Goal: Communication & Community: Answer question/provide support

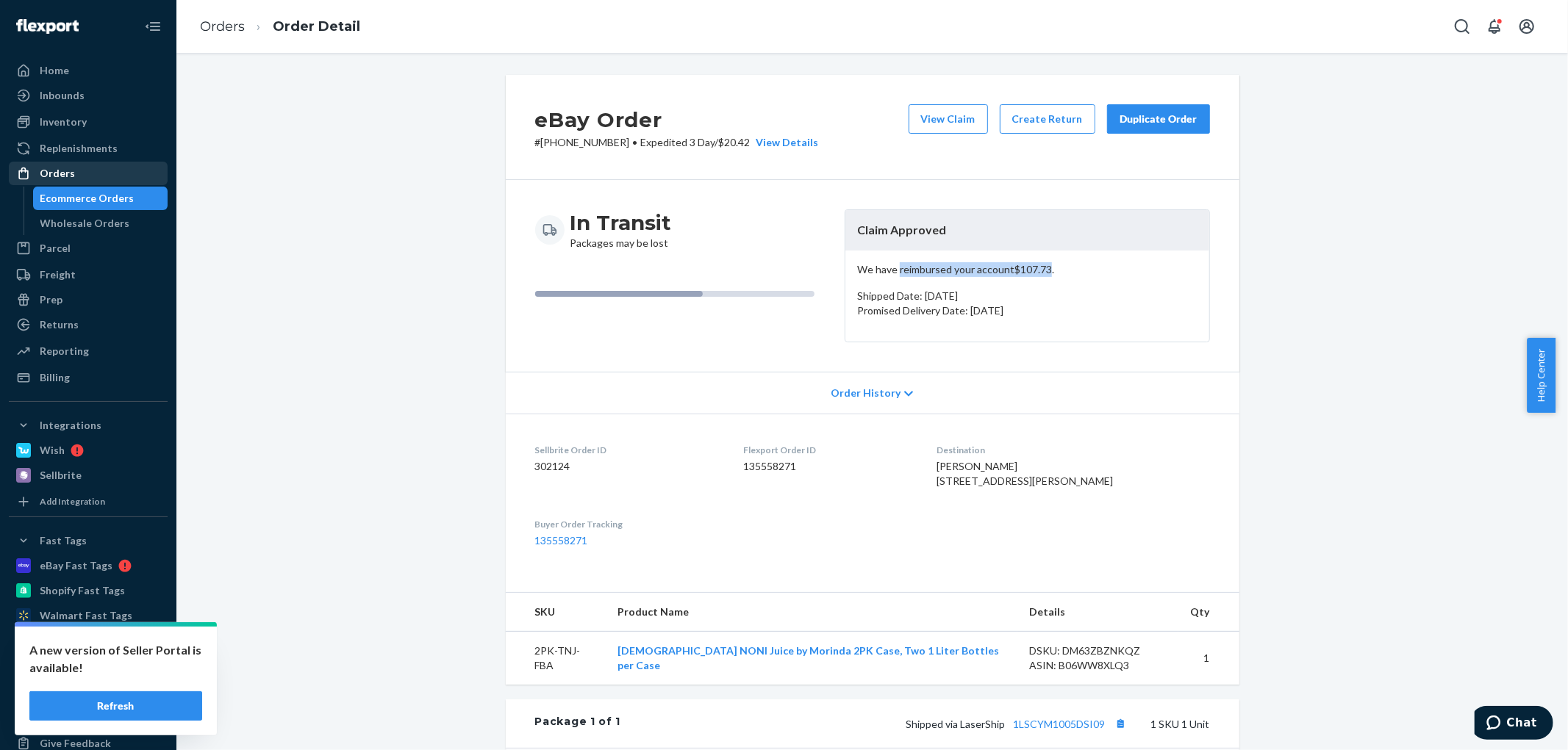
click at [62, 176] on div "Orders" at bounding box center [57, 173] width 36 height 15
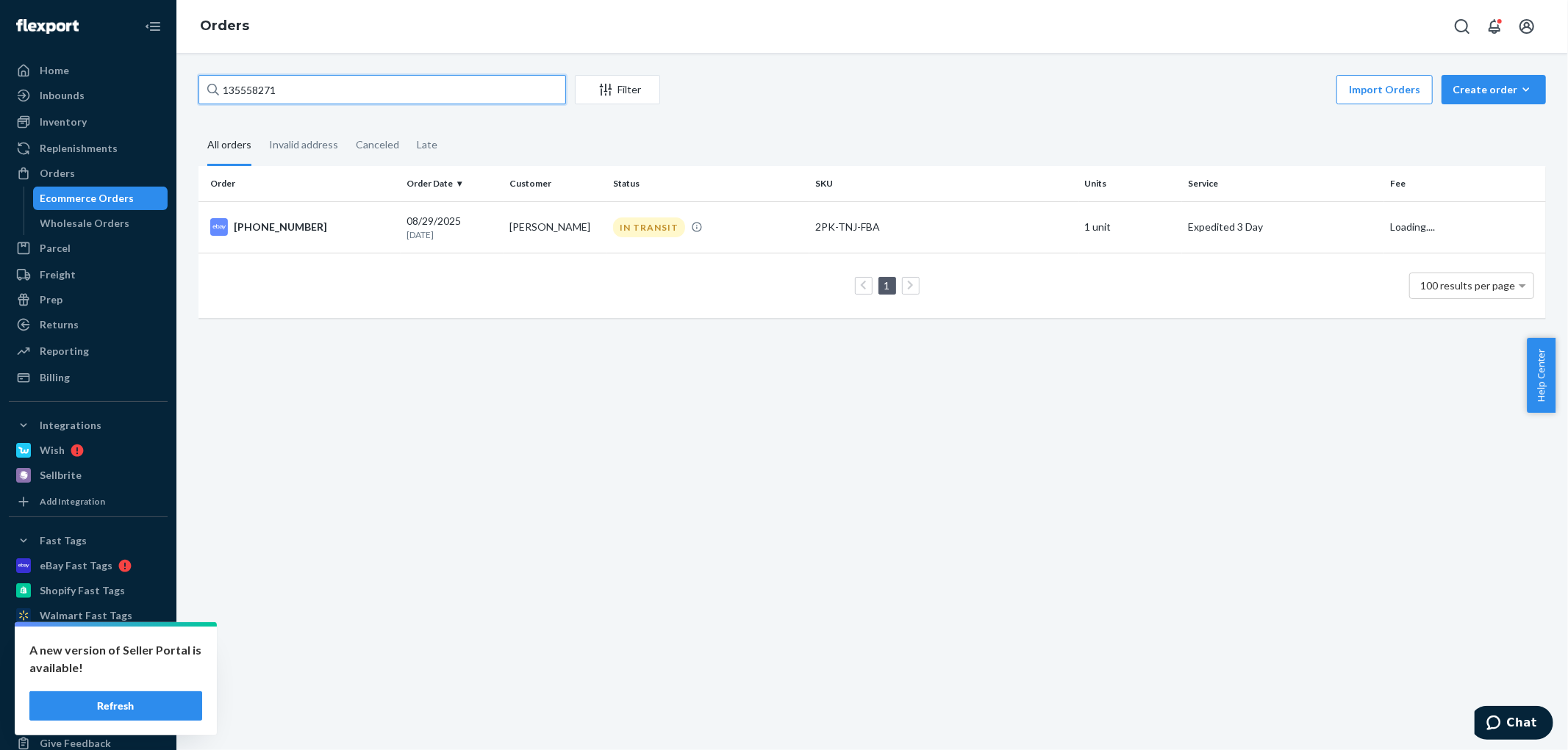
click at [343, 90] on input "135558271" at bounding box center [382, 89] width 368 height 29
click at [343, 89] on input "135558271" at bounding box center [382, 89] width 368 height 29
paste input "3779"
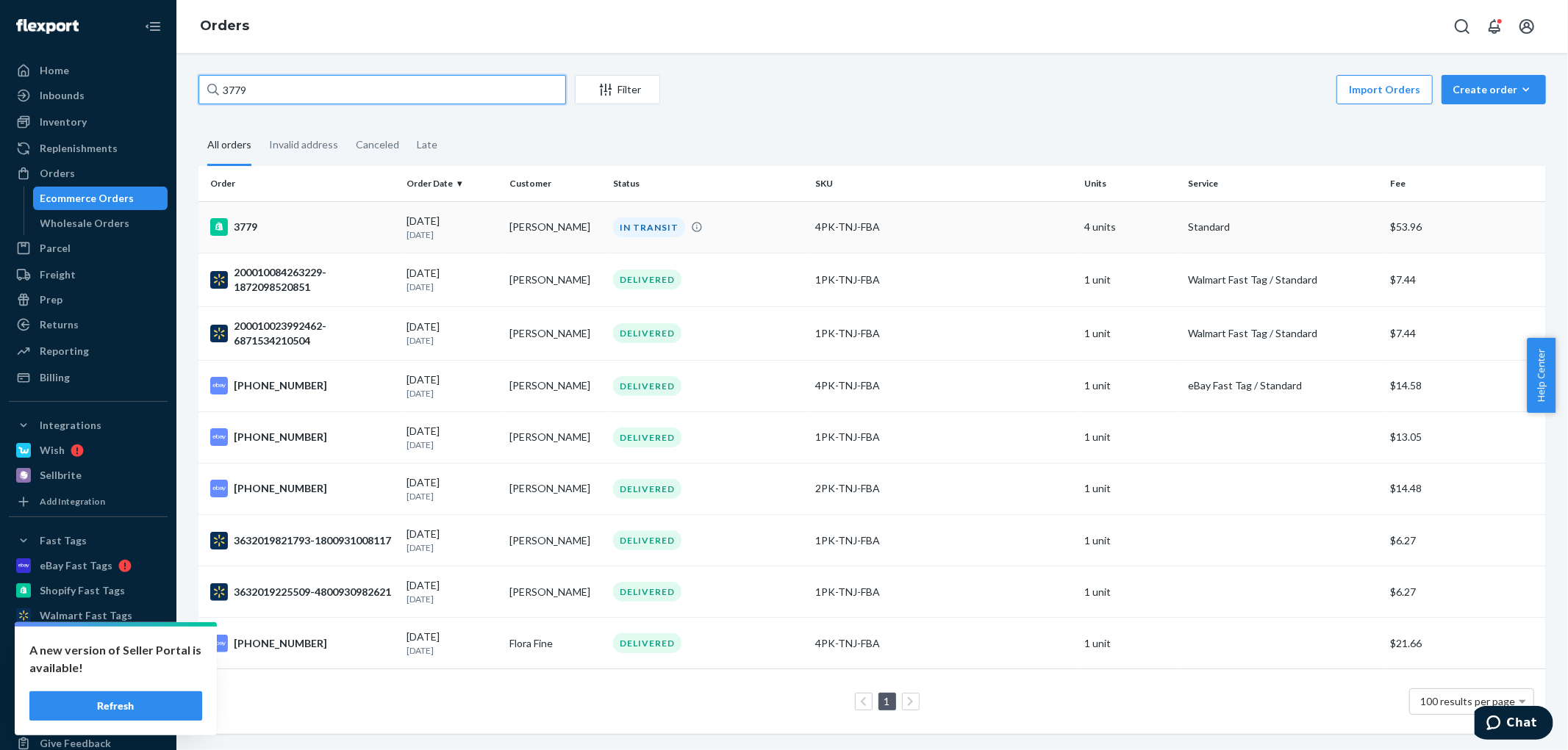
type input "3779"
click at [413, 235] on p "[DATE]" at bounding box center [452, 234] width 92 height 13
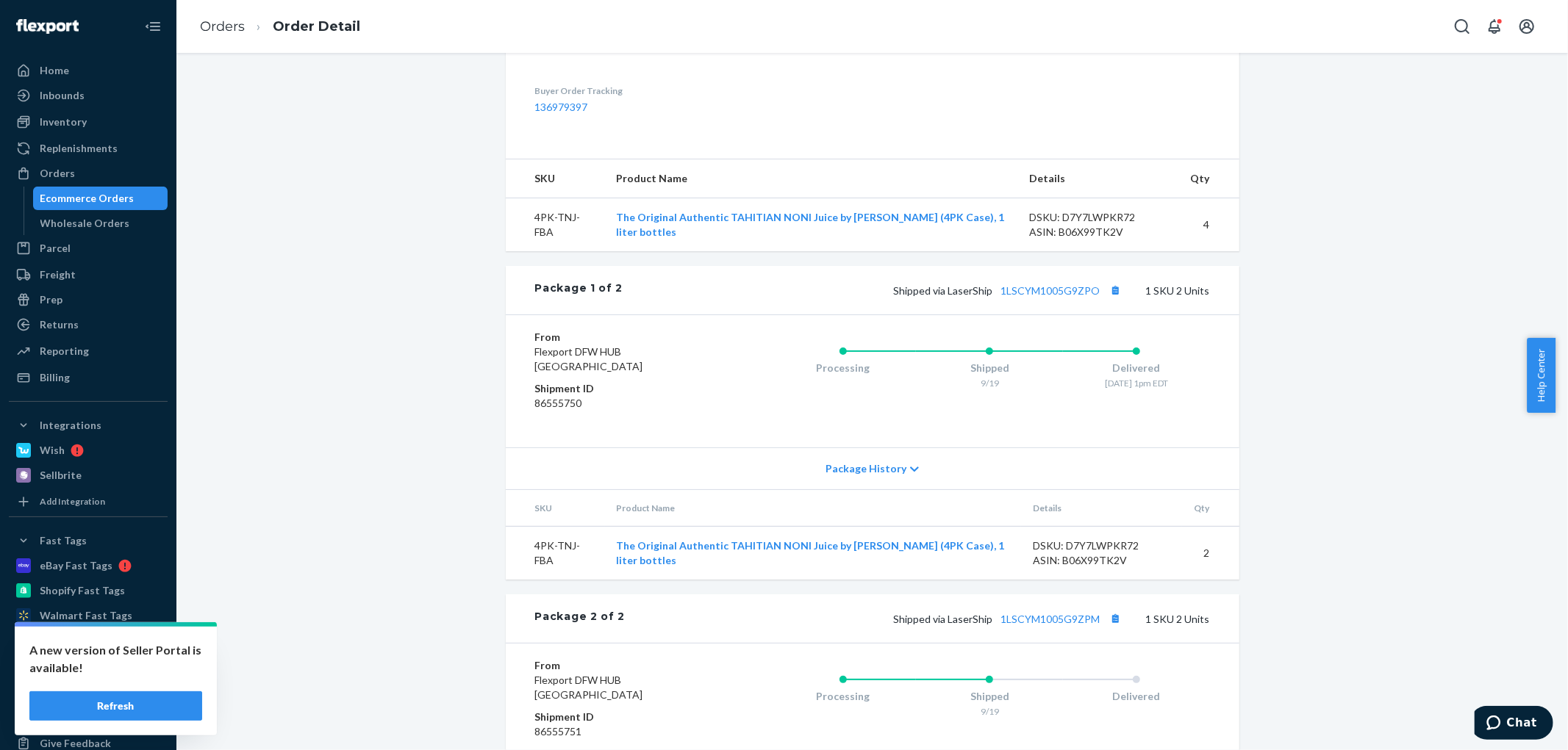
scroll to position [474, 0]
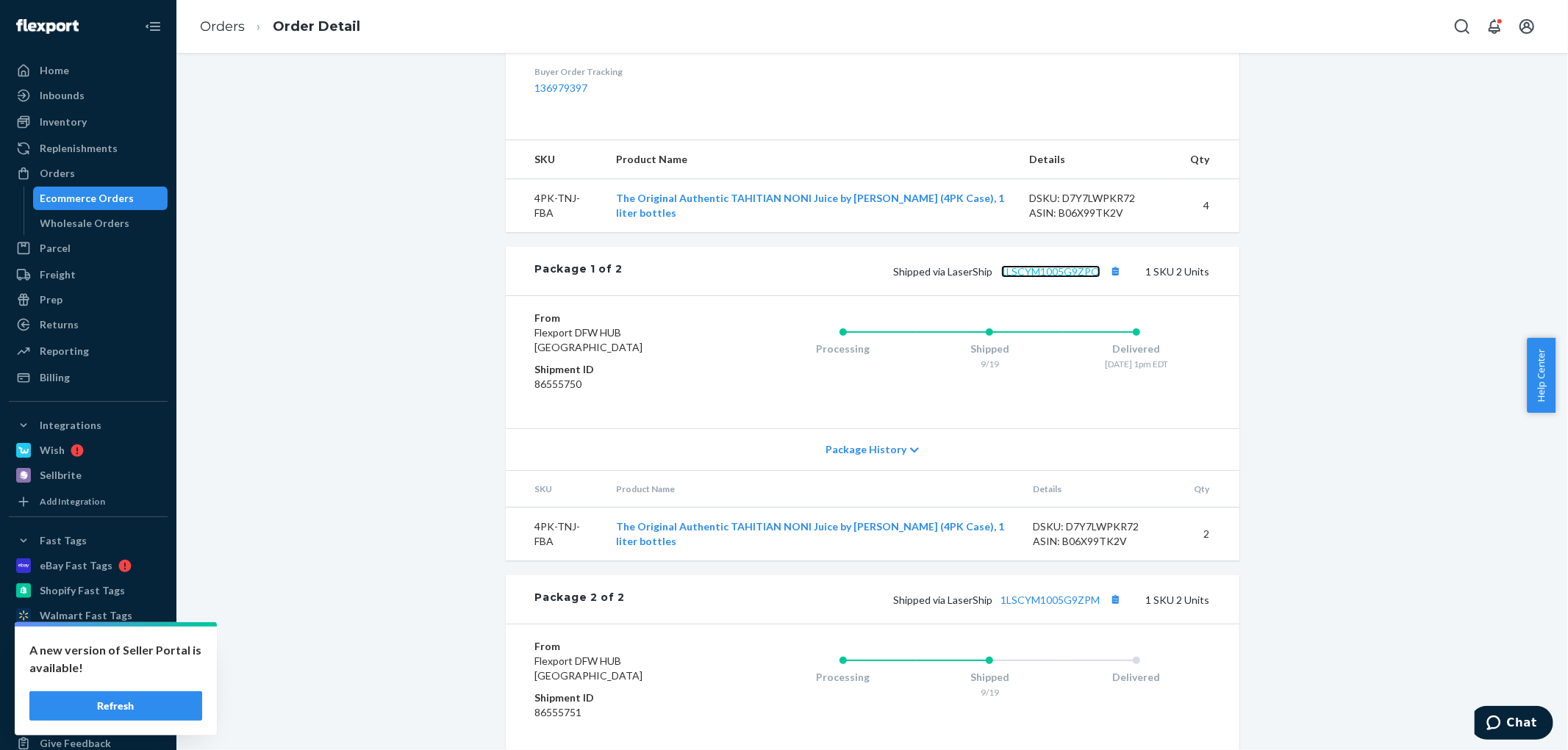
click at [1063, 277] on link "1LSCYM1005G9ZPO" at bounding box center [1051, 272] width 99 height 13
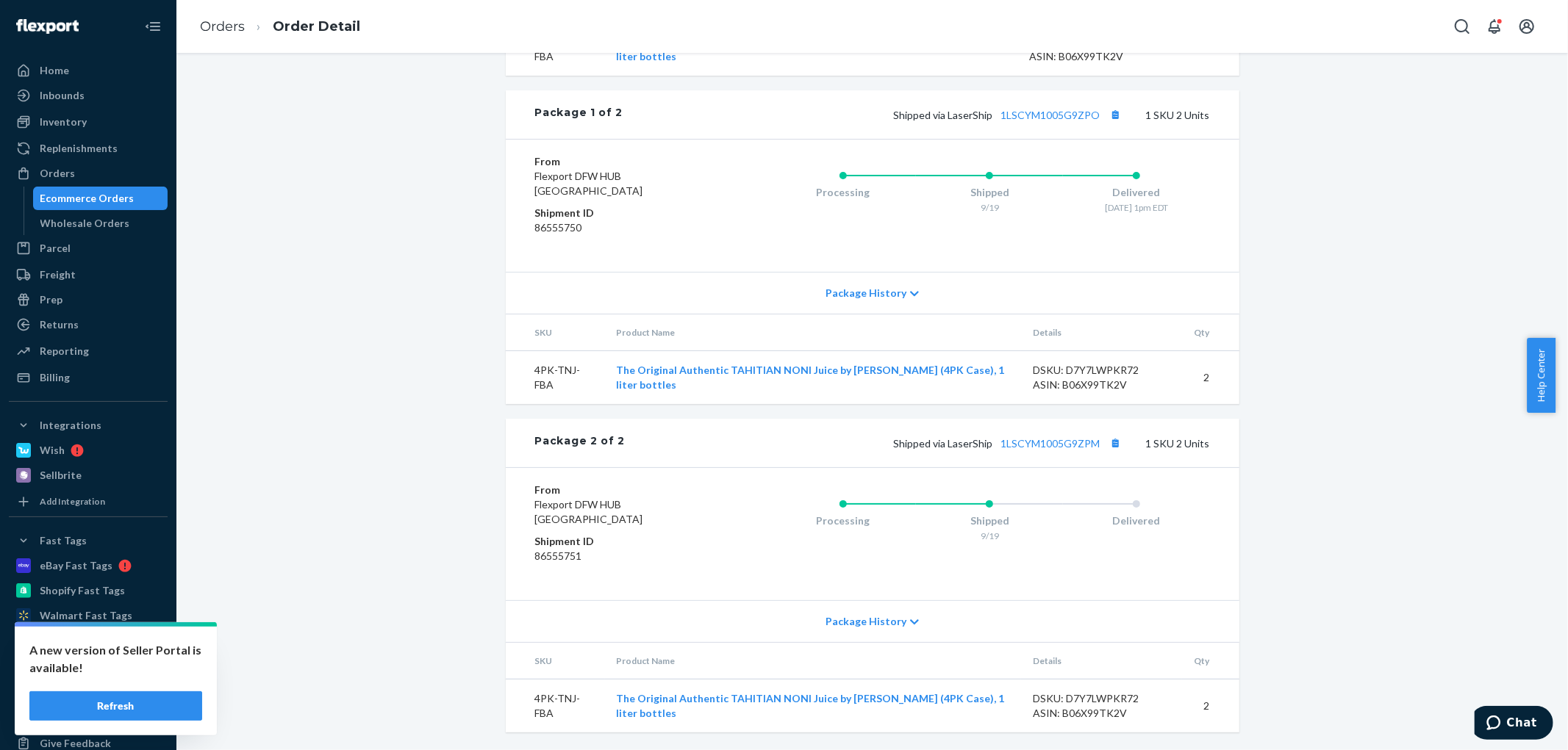
click at [1074, 449] on div "Shipped via LaserShip 1LSCYM1005G9ZPM 1 SKU 2 Units" at bounding box center [916, 443] width 584 height 19
click at [1077, 445] on link "1LSCYM1005G9ZPM" at bounding box center [1051, 443] width 99 height 13
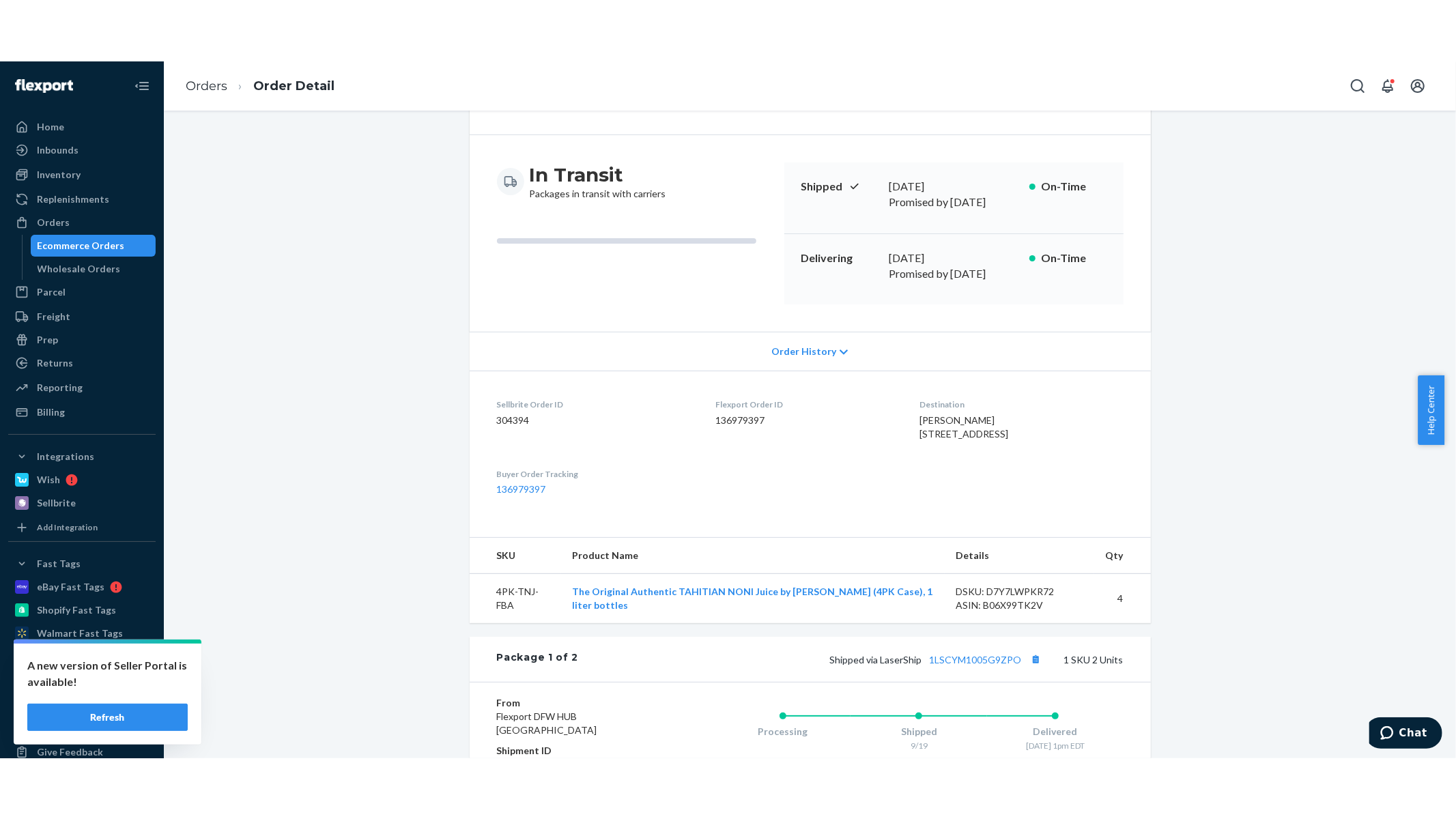
scroll to position [0, 0]
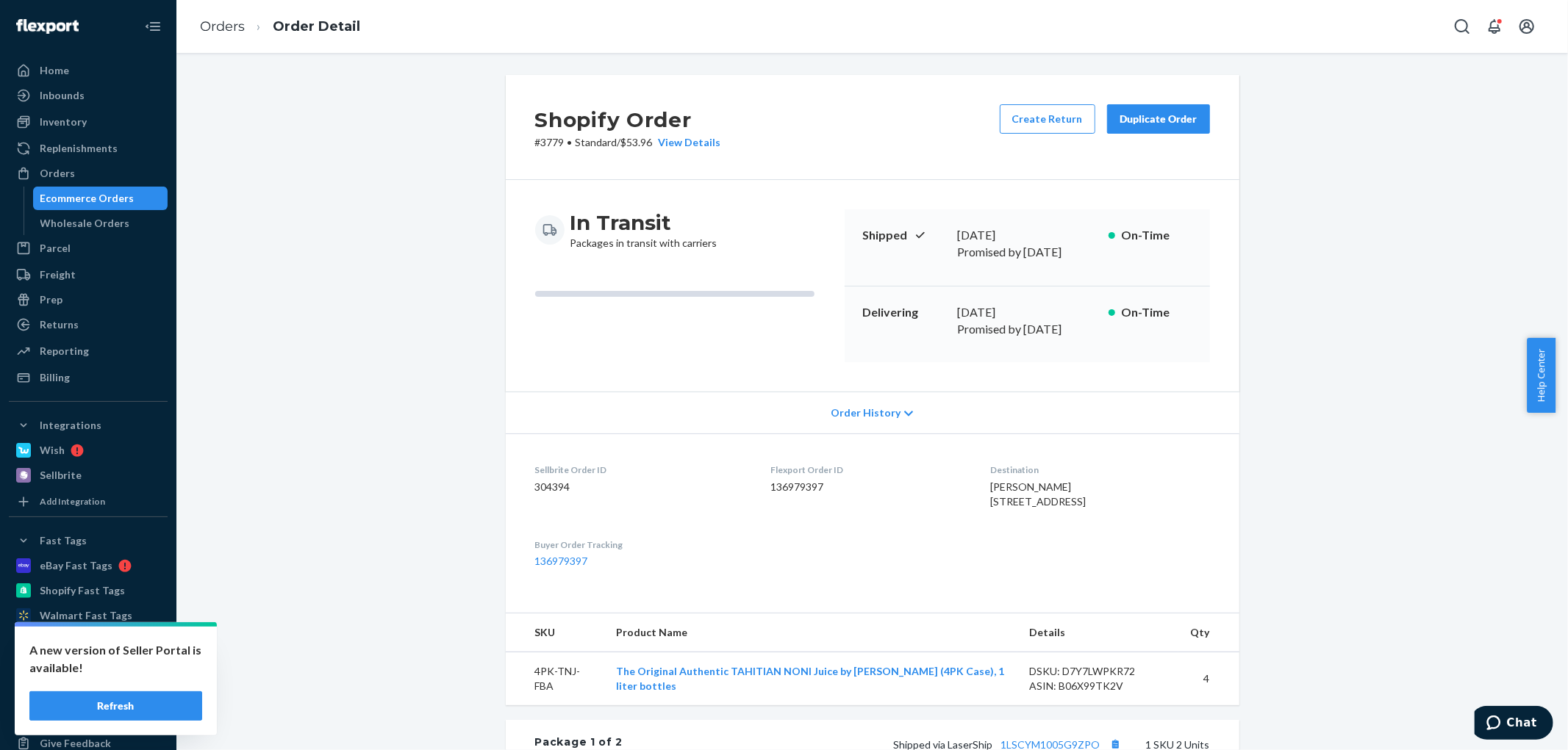
click at [990, 481] on span "[PERSON_NAME] [STREET_ADDRESS]" at bounding box center [1038, 495] width 96 height 27
drag, startPoint x: 990, startPoint y: 466, endPoint x: 1025, endPoint y: 466, distance: 35.0
click at [1025, 481] on span "[PERSON_NAME] [STREET_ADDRESS]" at bounding box center [1038, 495] width 96 height 27
copy span "[PERSON_NAME]"
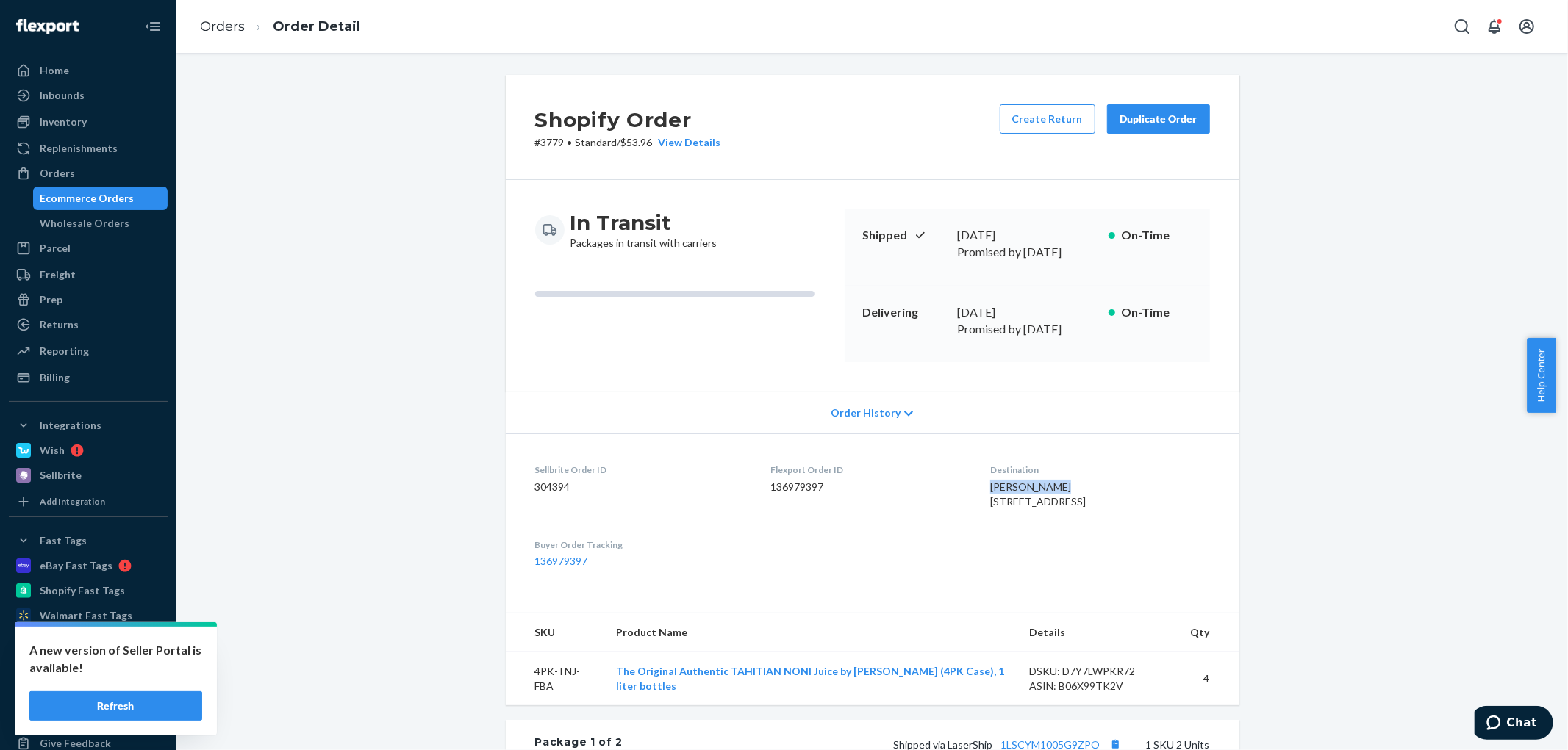
copy span "[PERSON_NAME]"
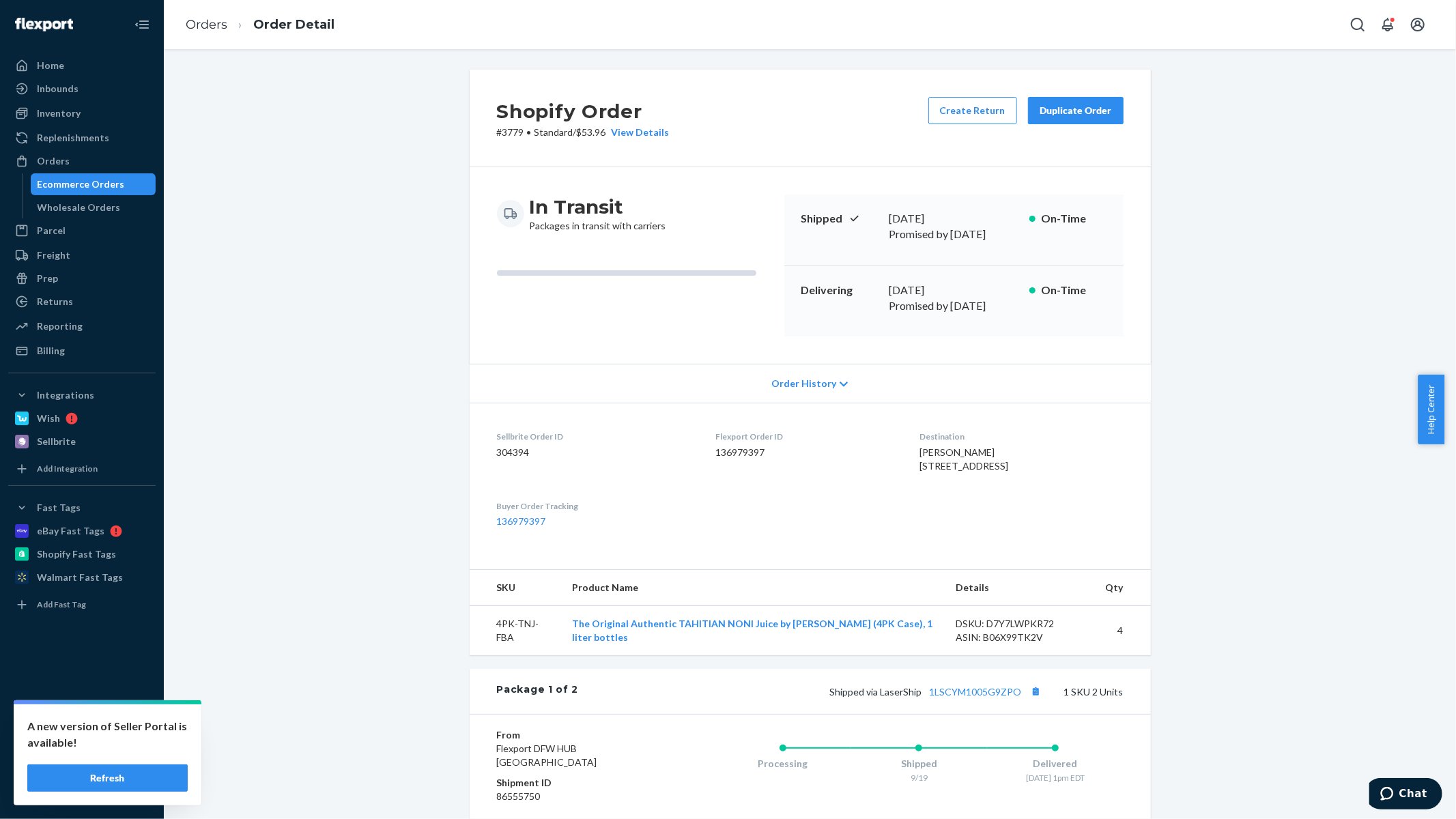
click at [1287, 344] on div "Shopify Order # 3779 • Standard / $53.96 View Details Create Return Duplicate O…" at bounding box center [809, 676] width 1271 height 1212
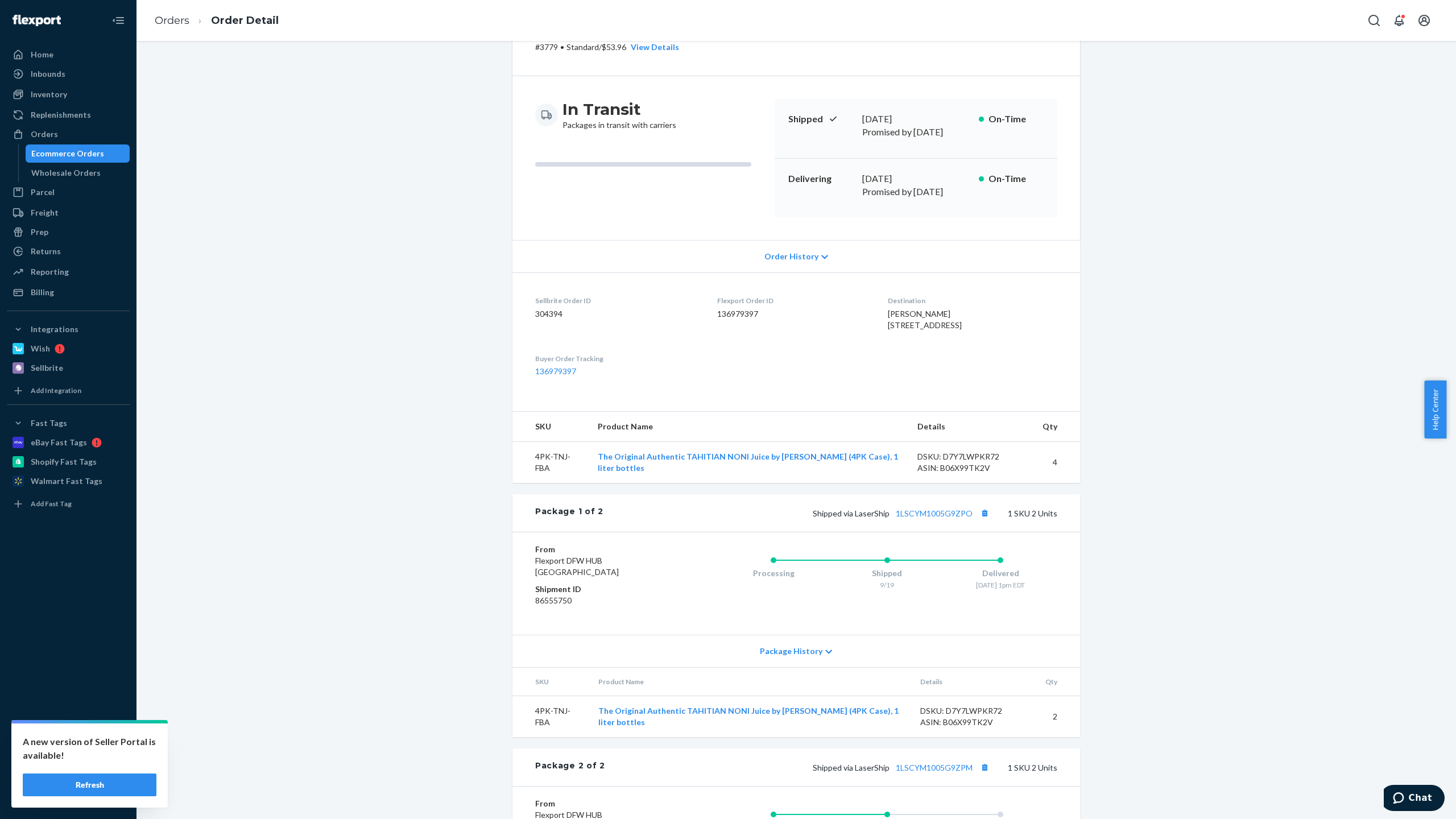
scroll to position [63, 0]
drag, startPoint x: 1448, startPoint y: 388, endPoint x: 1454, endPoint y: 378, distance: 11.7
click at [1213, 378] on body "A new version of Seller Portal is available! Refresh Home Inbounds Shipping Pla…" at bounding box center [728, 410] width 1456 height 819
click at [1213, 360] on div "Shopify Order # 3779 • Standard / $53.96 View Details Create Return Duplicate O…" at bounding box center [796, 501] width 1303 height 1010
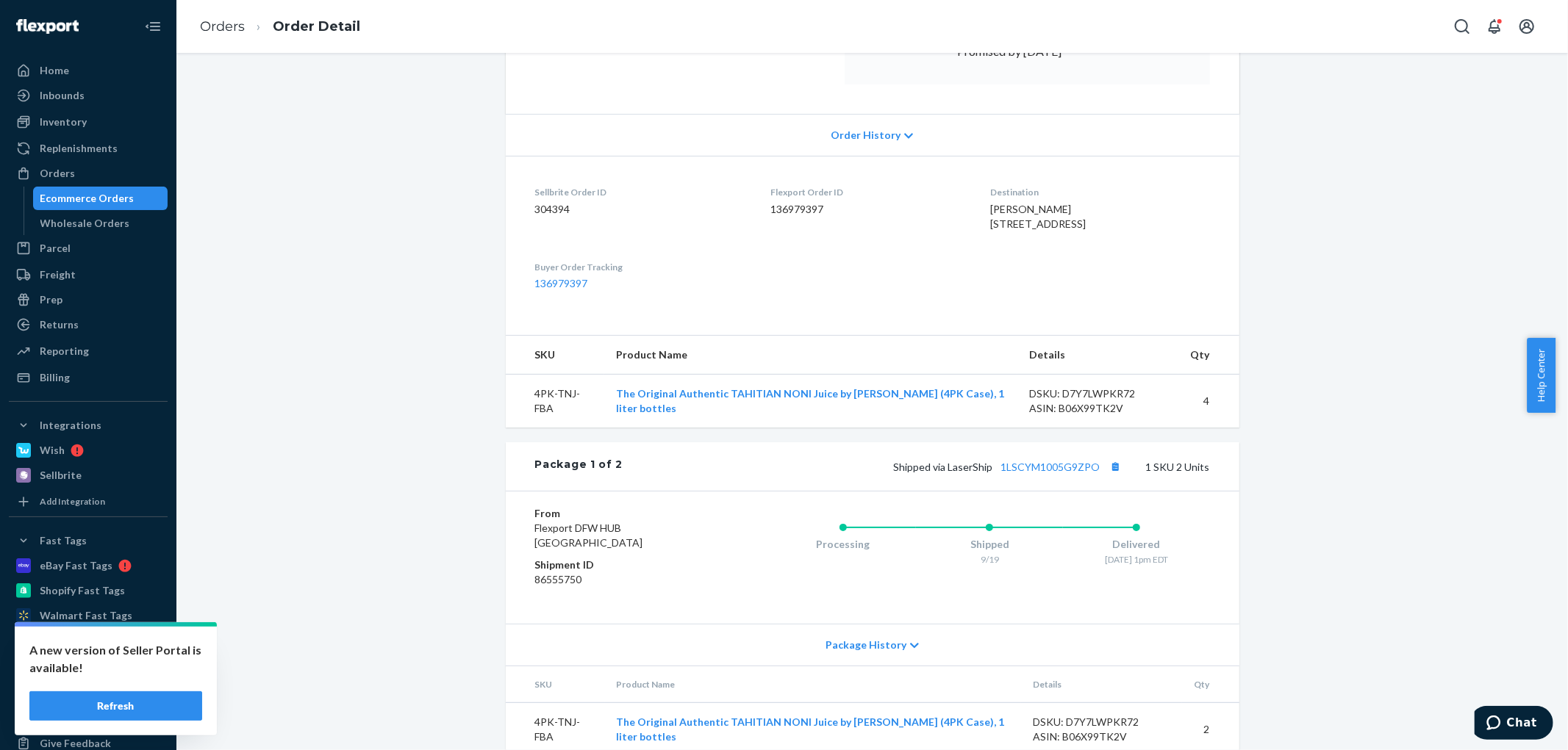
scroll to position [81, 0]
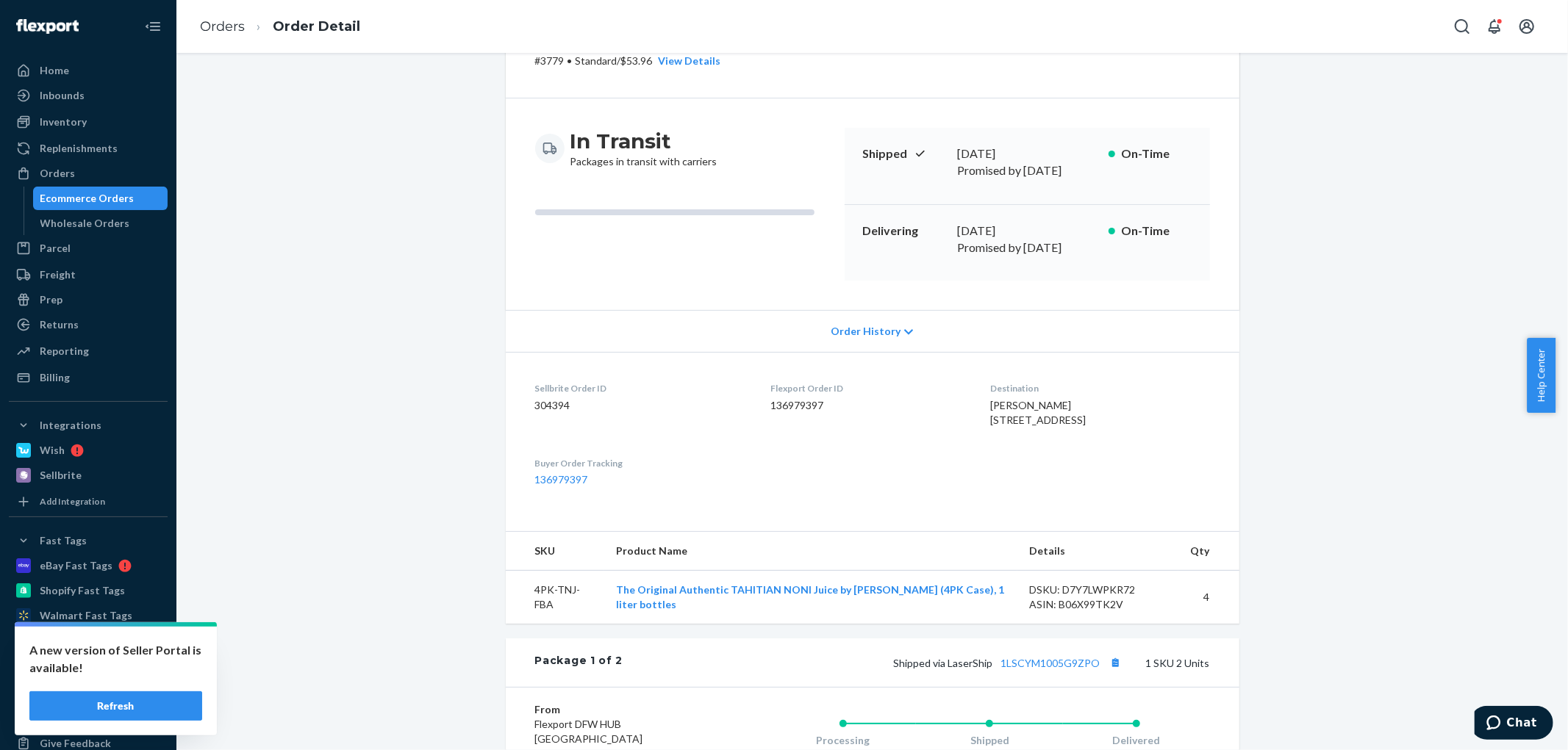
click at [774, 382] on dt "Flexport Order ID" at bounding box center [868, 389] width 196 height 13
drag, startPoint x: 774, startPoint y: 360, endPoint x: 799, endPoint y: 382, distance: 33.3
click at [799, 382] on div "Flexport Order ID 136979397" at bounding box center [868, 408] width 196 height 51
copy div "Flexport Order ID 136979397"
click at [1529, 709] on button "Chat" at bounding box center [1511, 722] width 83 height 34
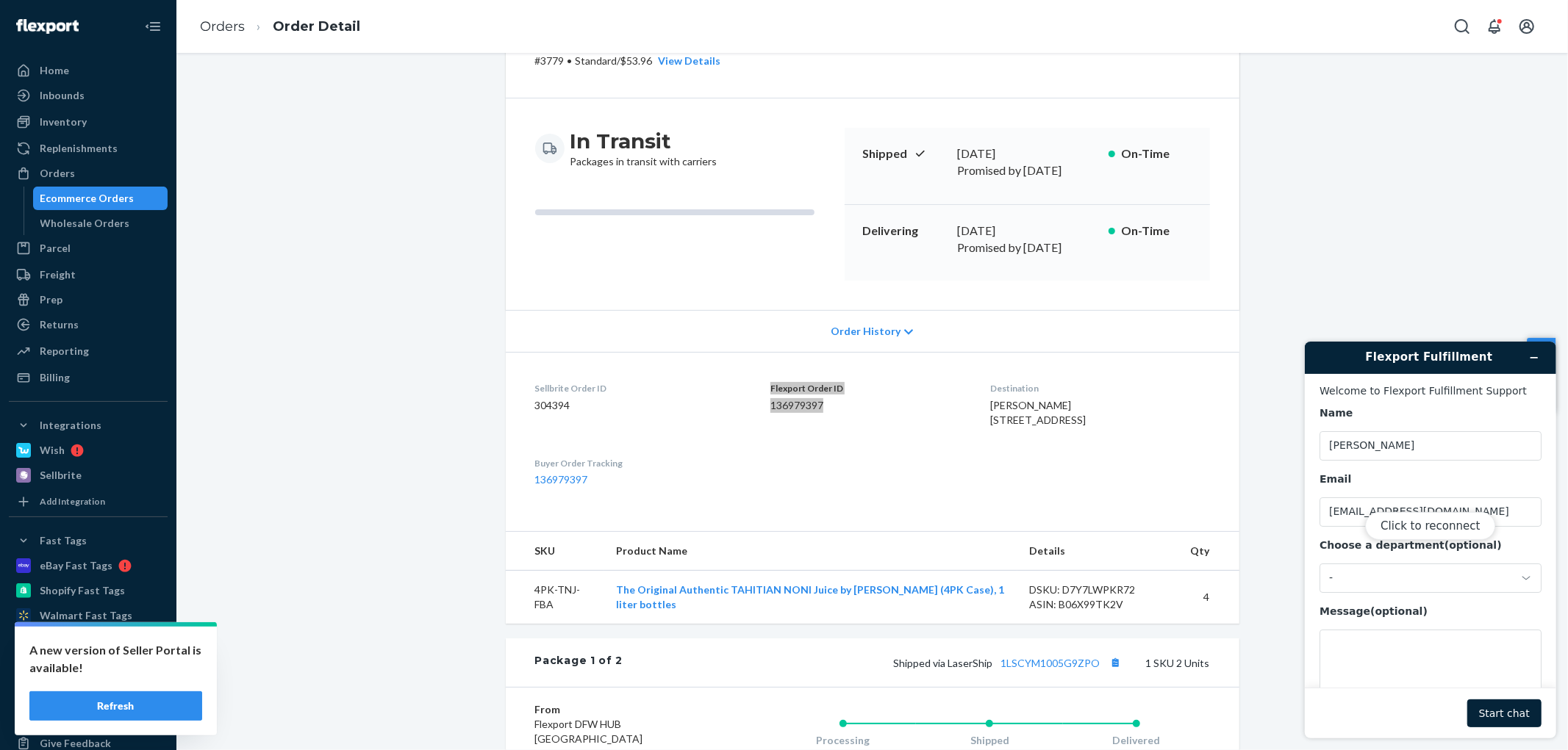
scroll to position [0, 0]
click at [1341, 572] on div "Click to reconnect" at bounding box center [1428, 539] width 251 height 397
click at [1356, 524] on div "Click to reconnect" at bounding box center [1428, 539] width 251 height 397
click at [1409, 526] on button "Click to reconnect" at bounding box center [1429, 525] width 131 height 28
click at [1356, 583] on div "-" at bounding box center [1420, 578] width 185 height 13
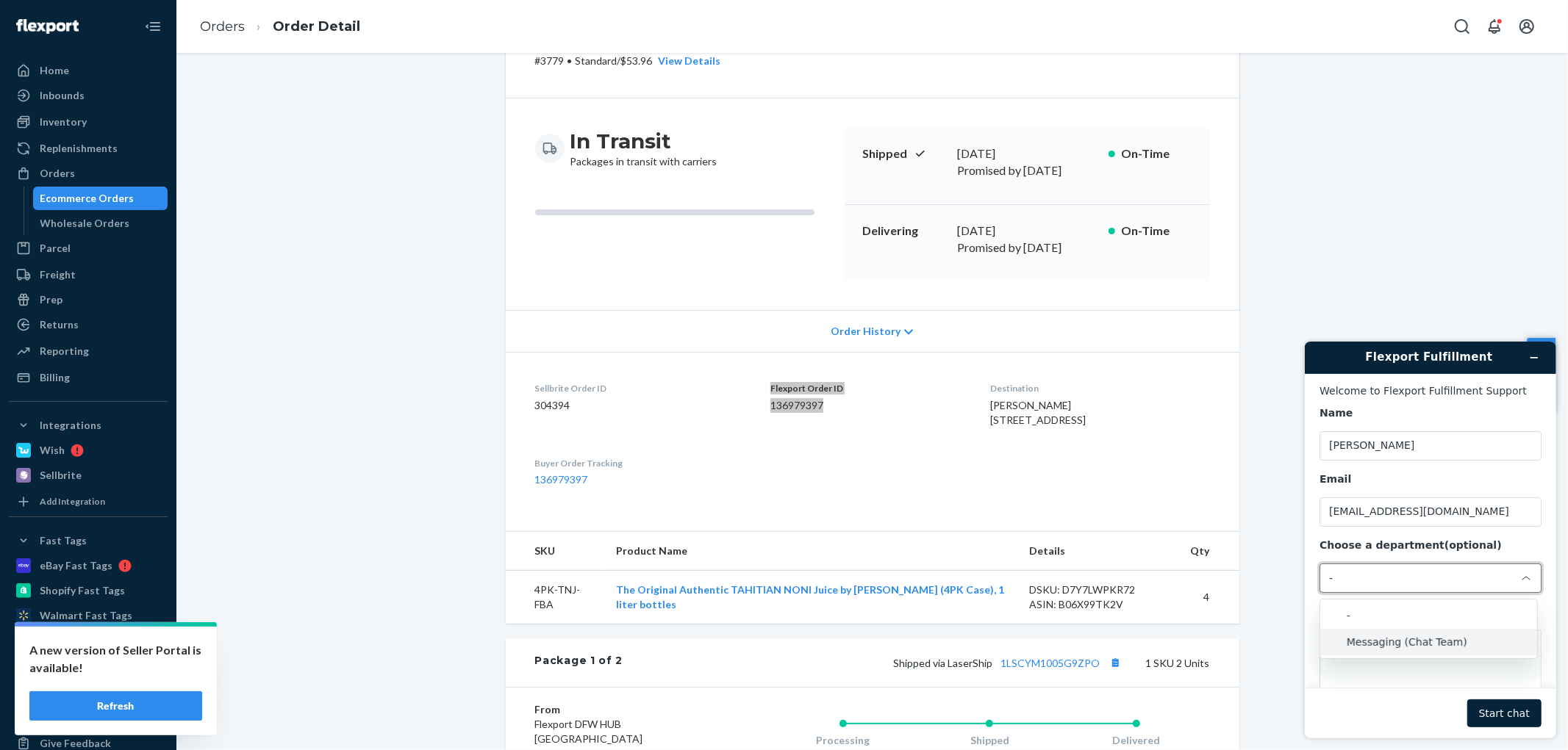
click at [1365, 644] on li "Messaging (Chat Team)" at bounding box center [1427, 641] width 217 height 26
click at [1362, 647] on textarea "Message (optional)" at bounding box center [1429, 670] width 222 height 82
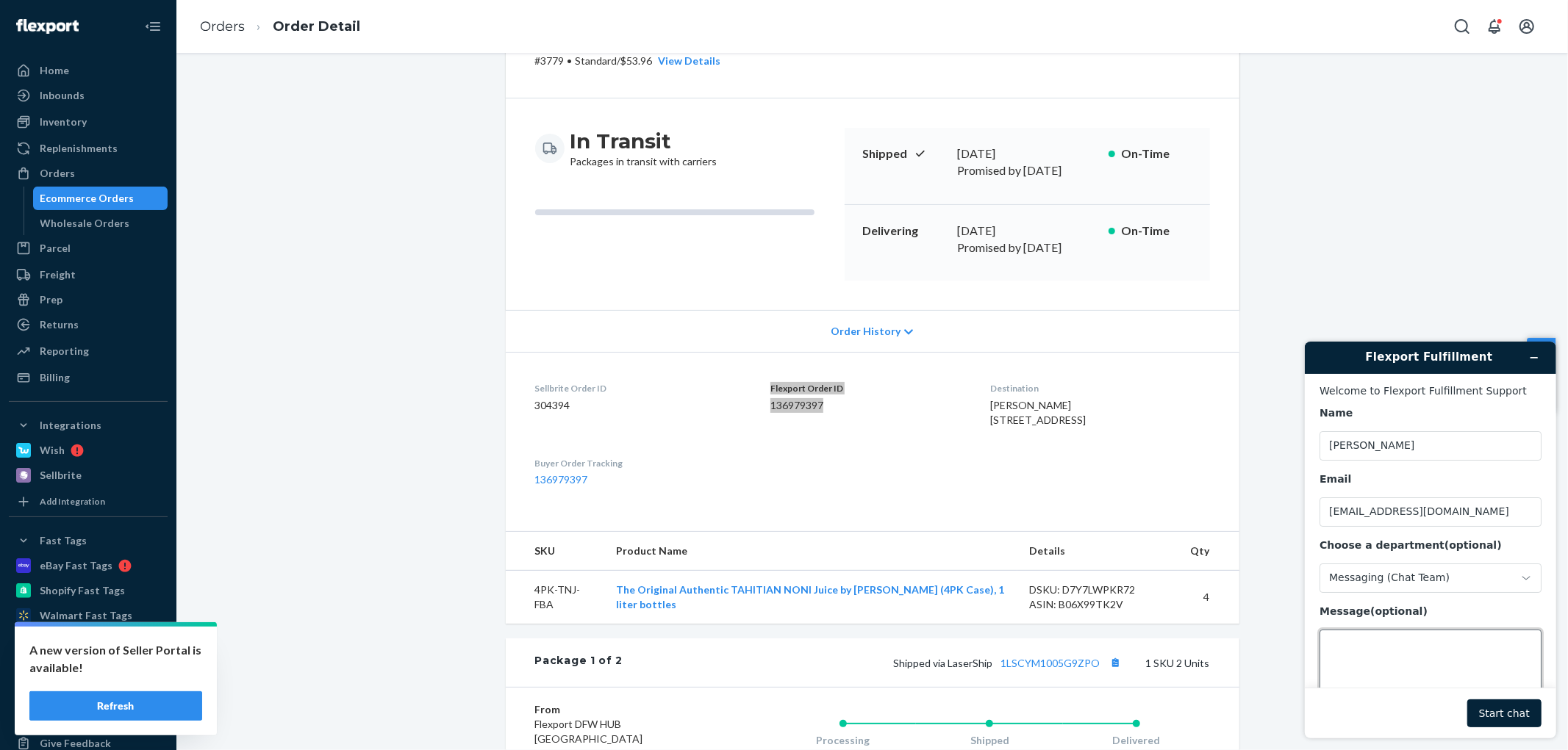
paste textarea "Flexport Order ID 136979397. Order consists of 4 cases, each case containing 4 …"
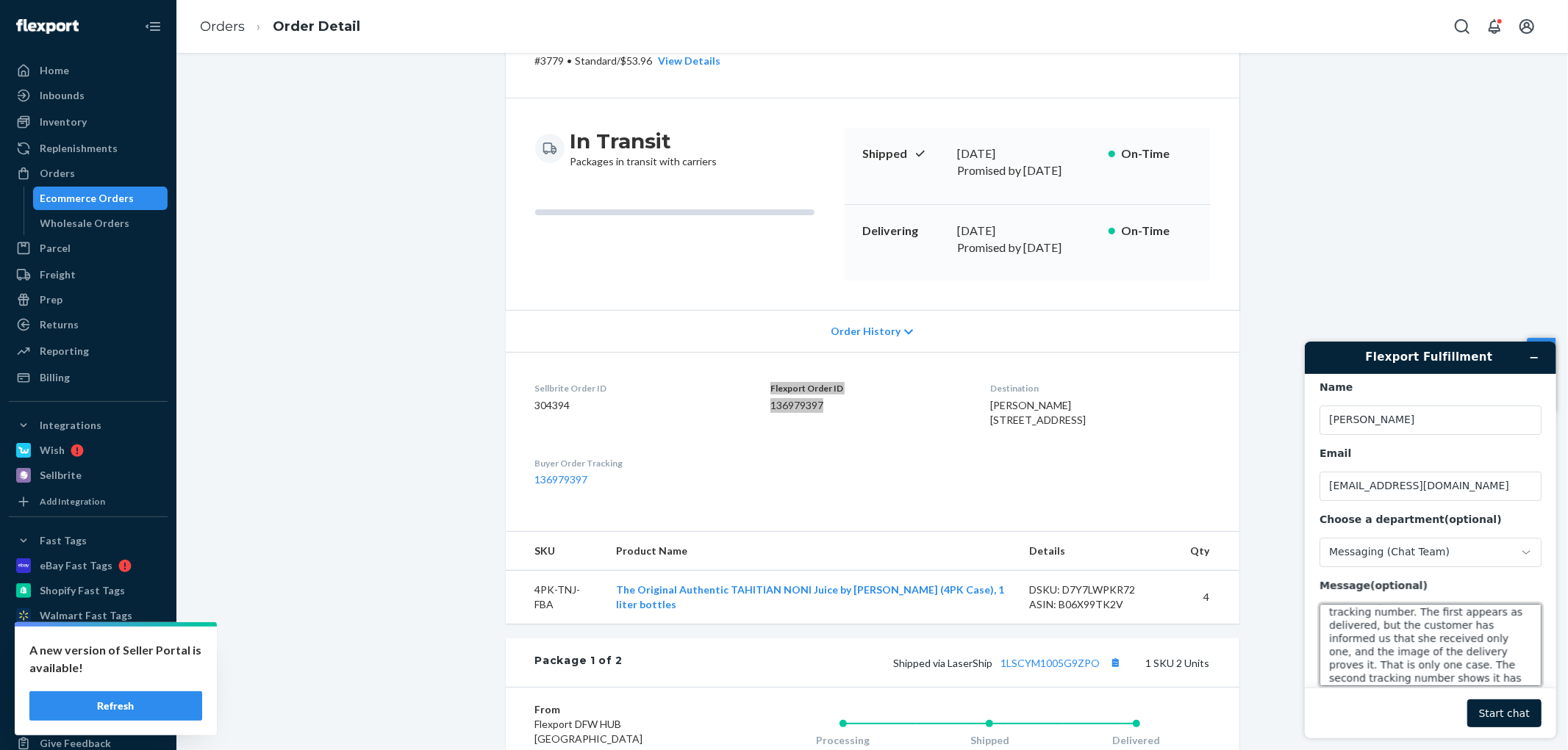
scroll to position [47, 0]
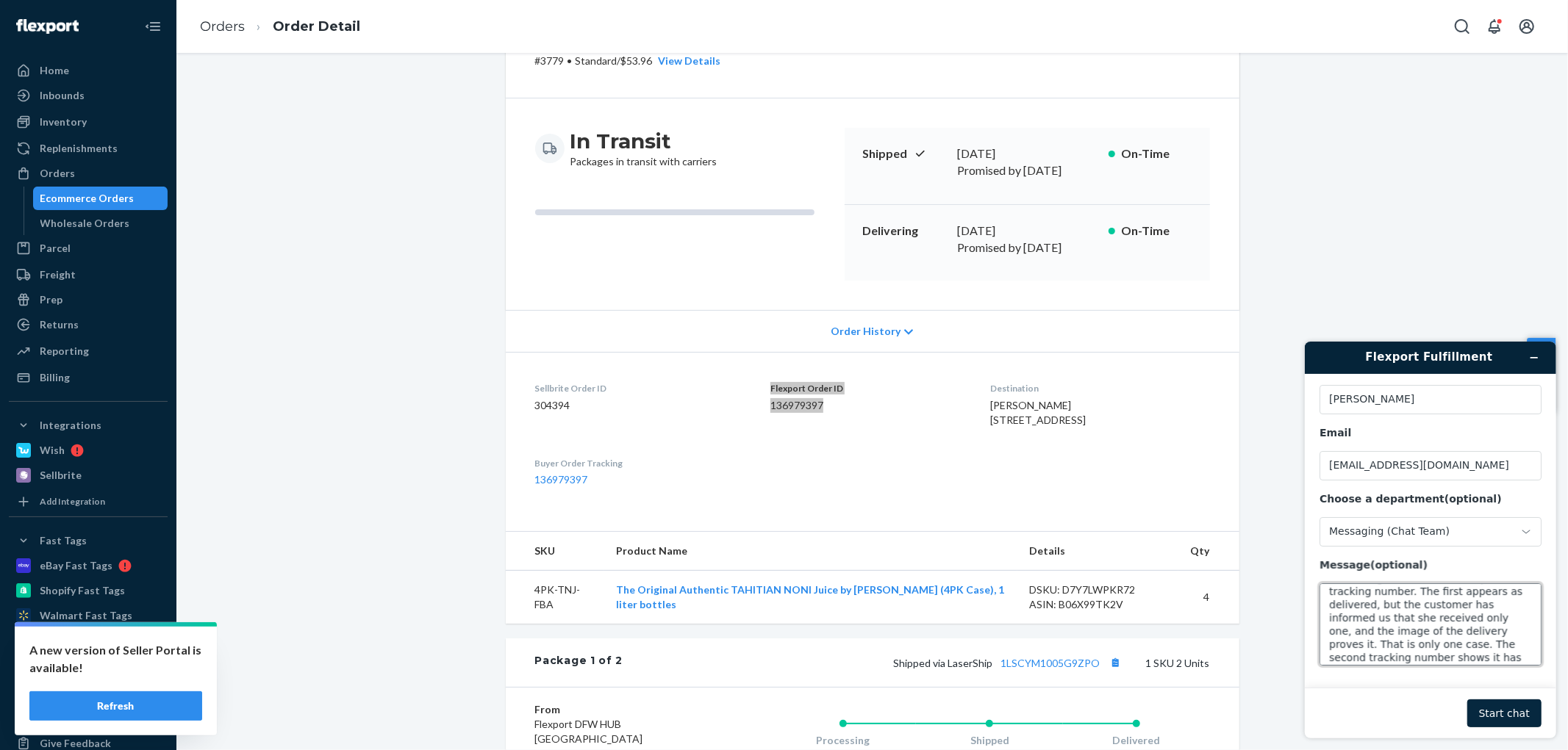
type textarea "Flexport Order ID 136979397. Order consists of 4 cases, each case containing 4 …"
click at [1503, 710] on button "Start chat" at bounding box center [1502, 713] width 74 height 28
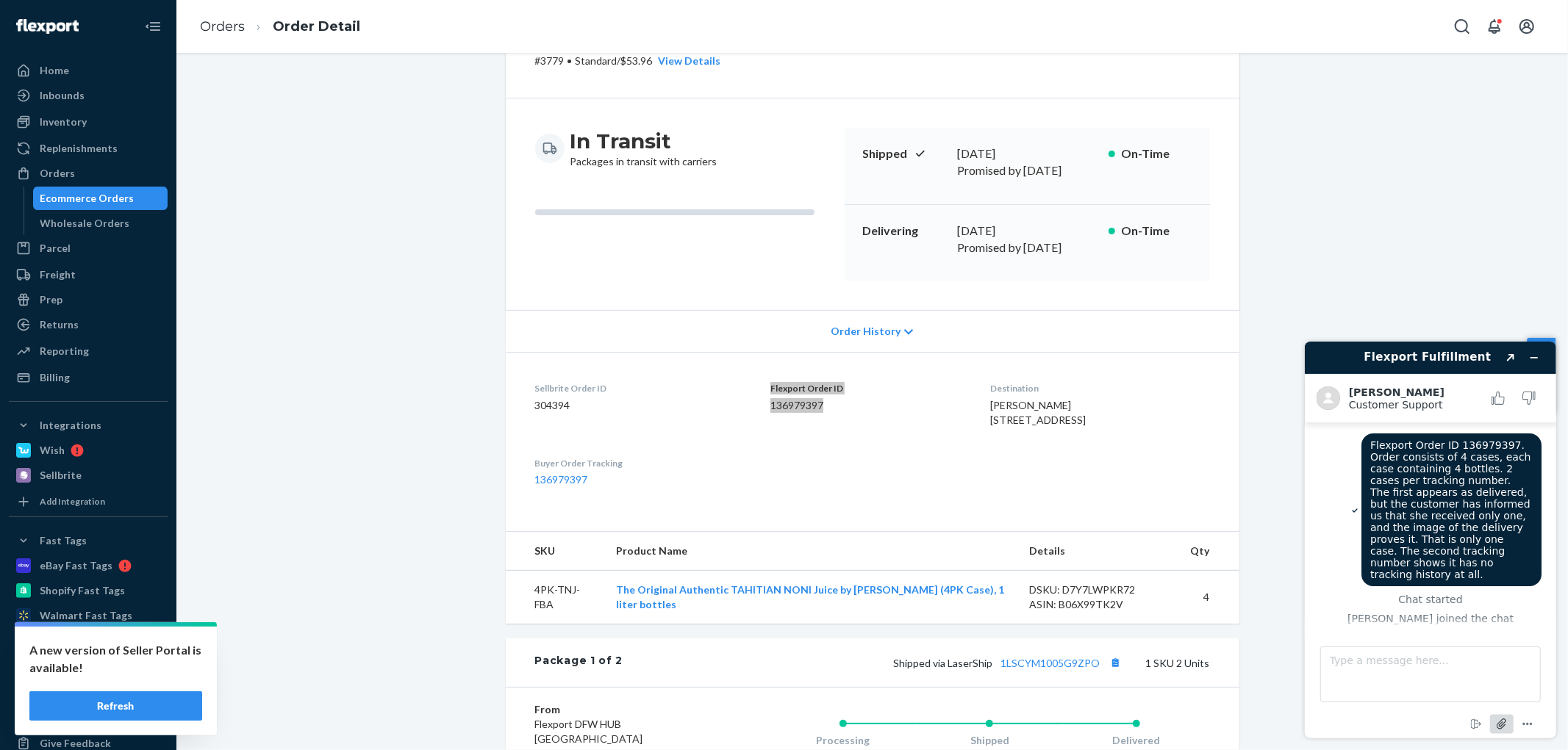
click at [1495, 723] on icon "Attach file" at bounding box center [1501, 724] width 27 height 27
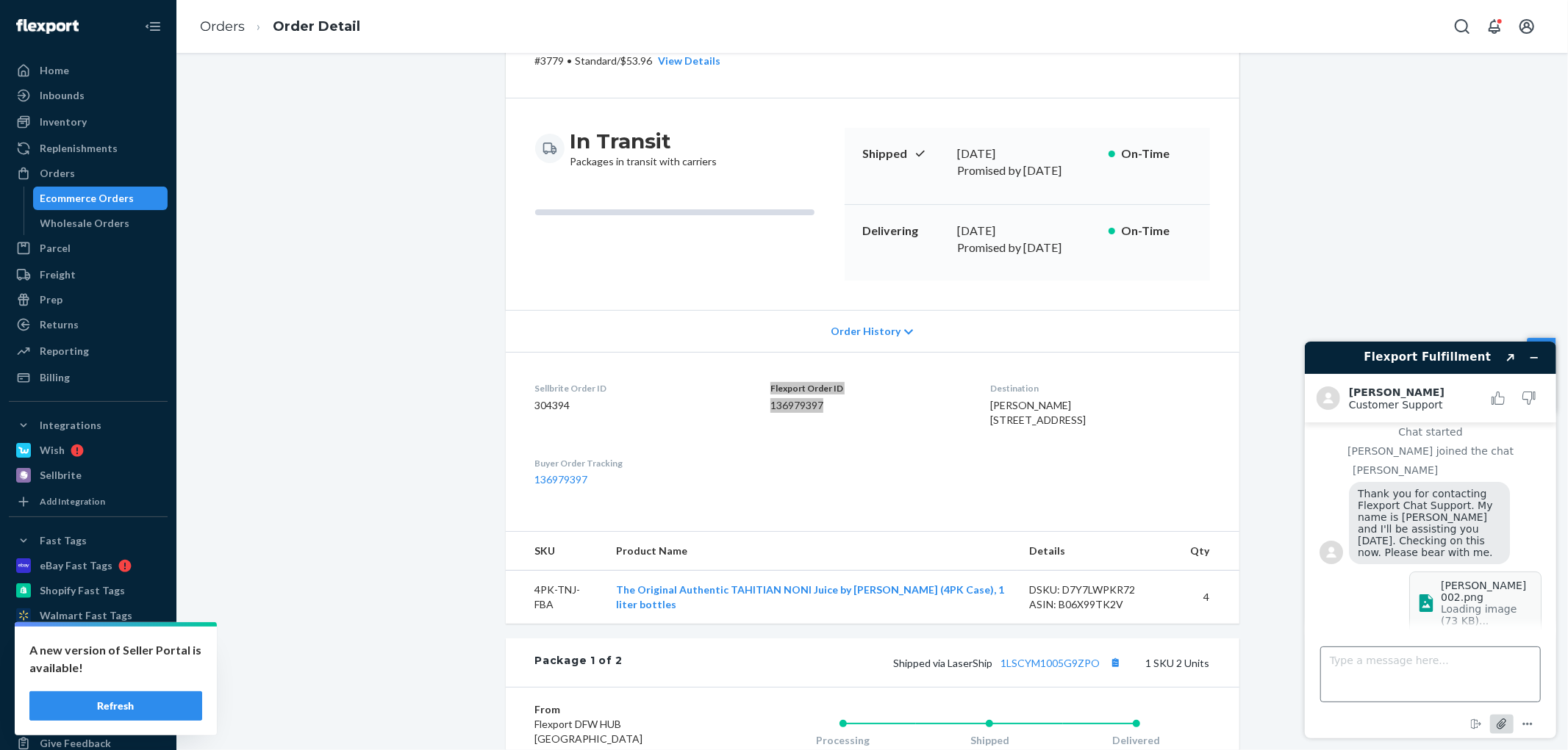
scroll to position [182, 0]
click at [1404, 670] on textarea "Type a message here..." at bounding box center [1429, 673] width 221 height 56
type textarea "ok, thank you."
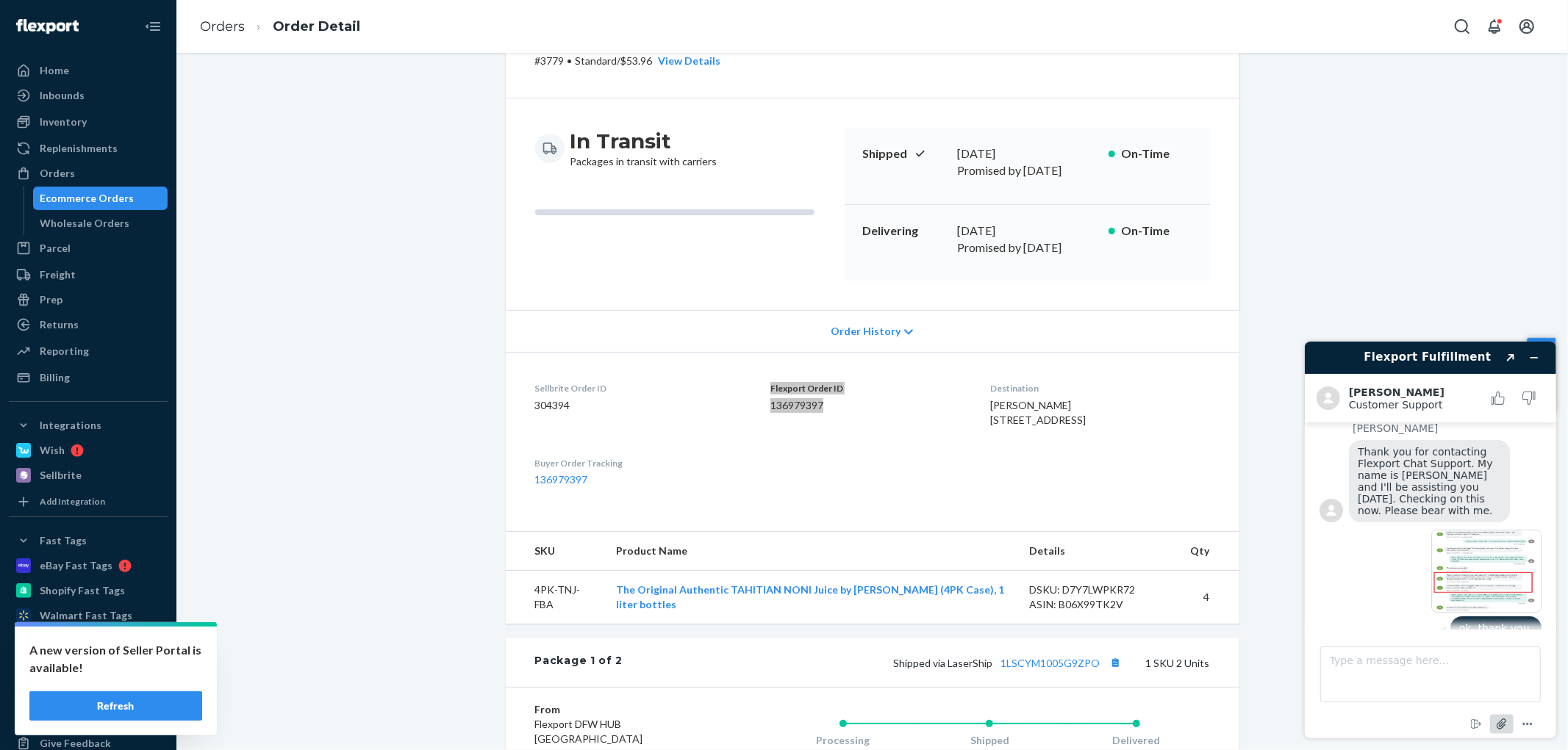
click at [1501, 723] on icon "Attach file" at bounding box center [1501, 724] width 27 height 27
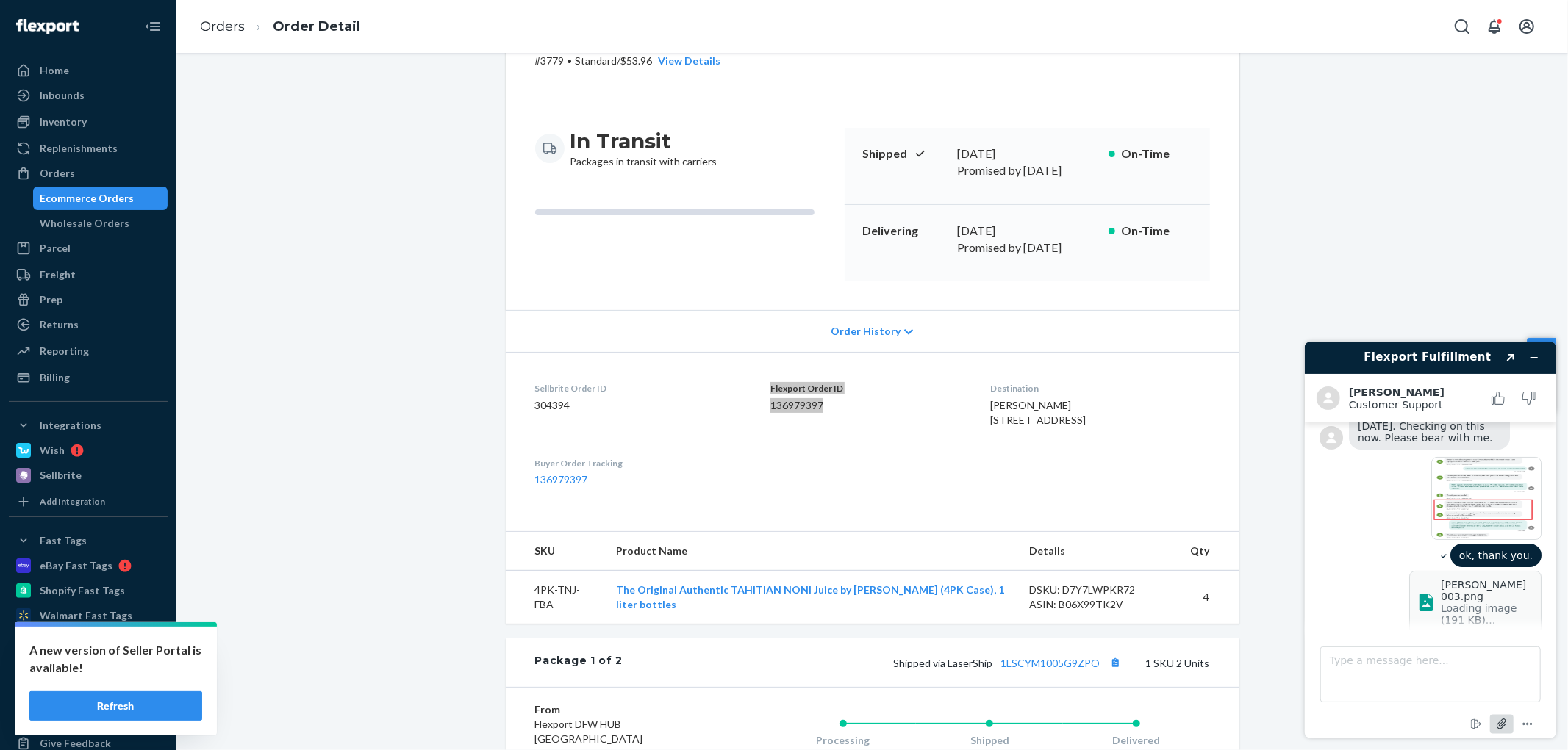
scroll to position [297, 0]
click at [1498, 718] on icon "Attach file" at bounding box center [1501, 724] width 27 height 27
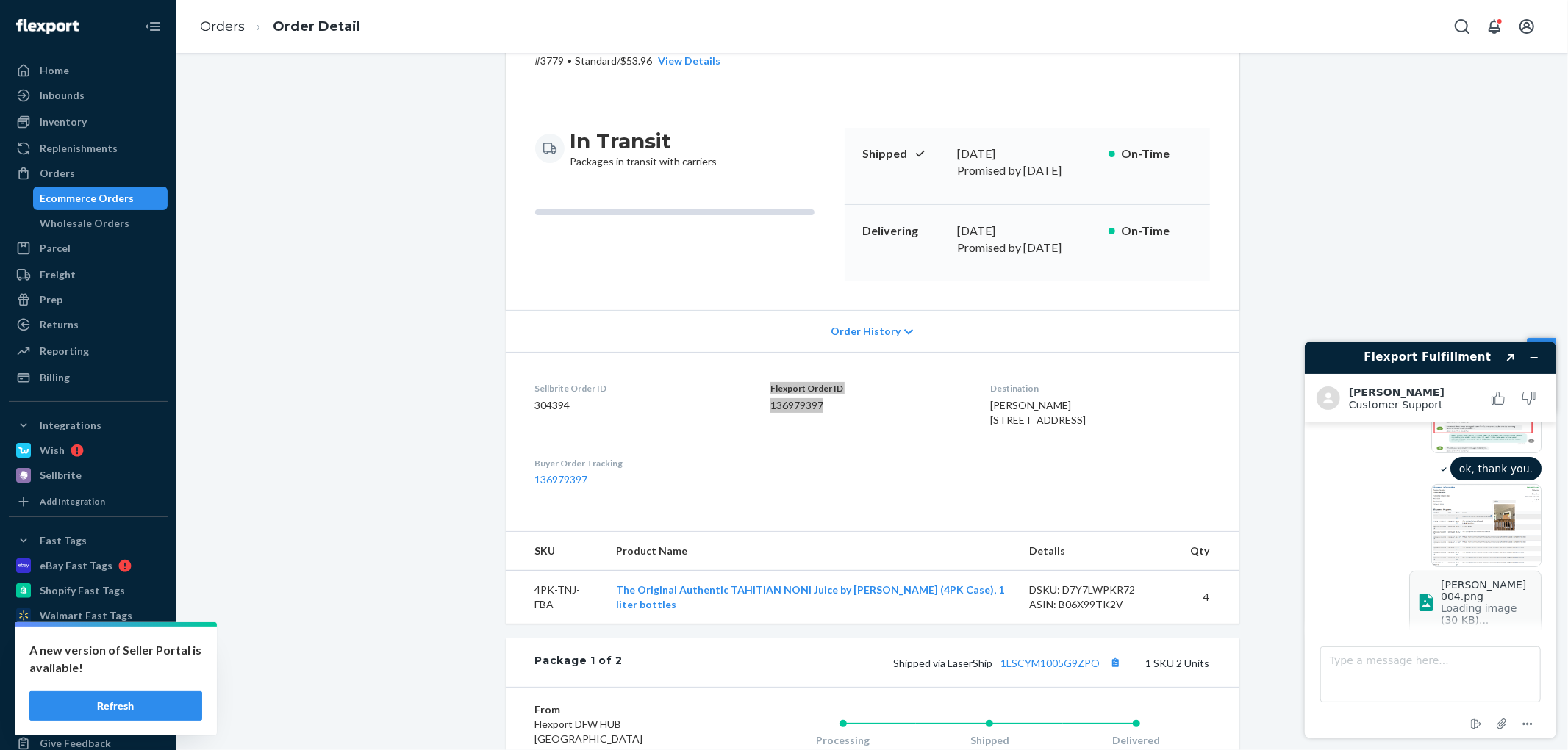
scroll to position [383, 0]
click at [1428, 665] on textarea "Type a message here..." at bounding box center [1429, 673] width 221 height 56
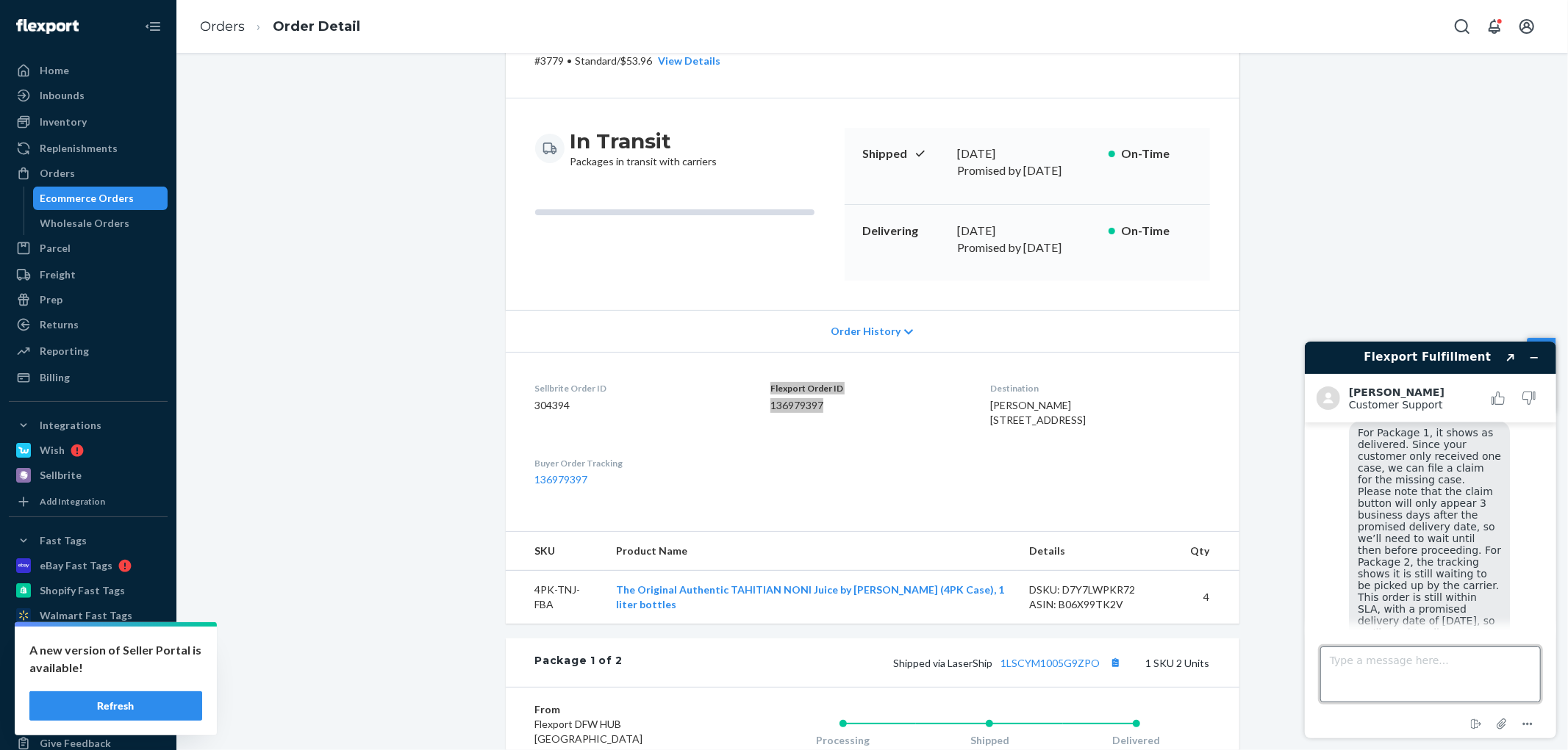
scroll to position [571, 0]
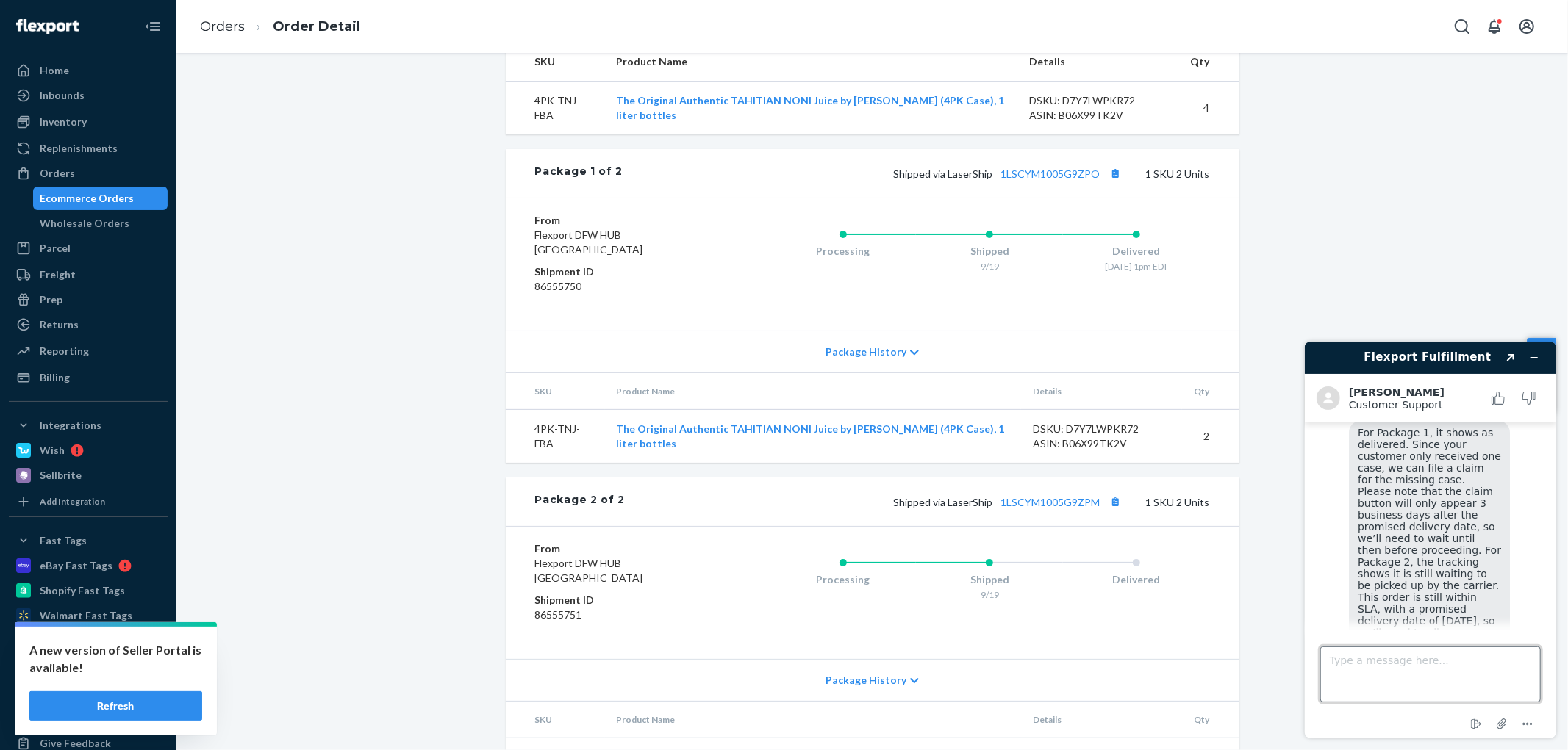
click at [1403, 682] on textarea "Type a message here..." at bounding box center [1429, 673] width 221 height 56
type textarea "Ok, we'll inform the customer."
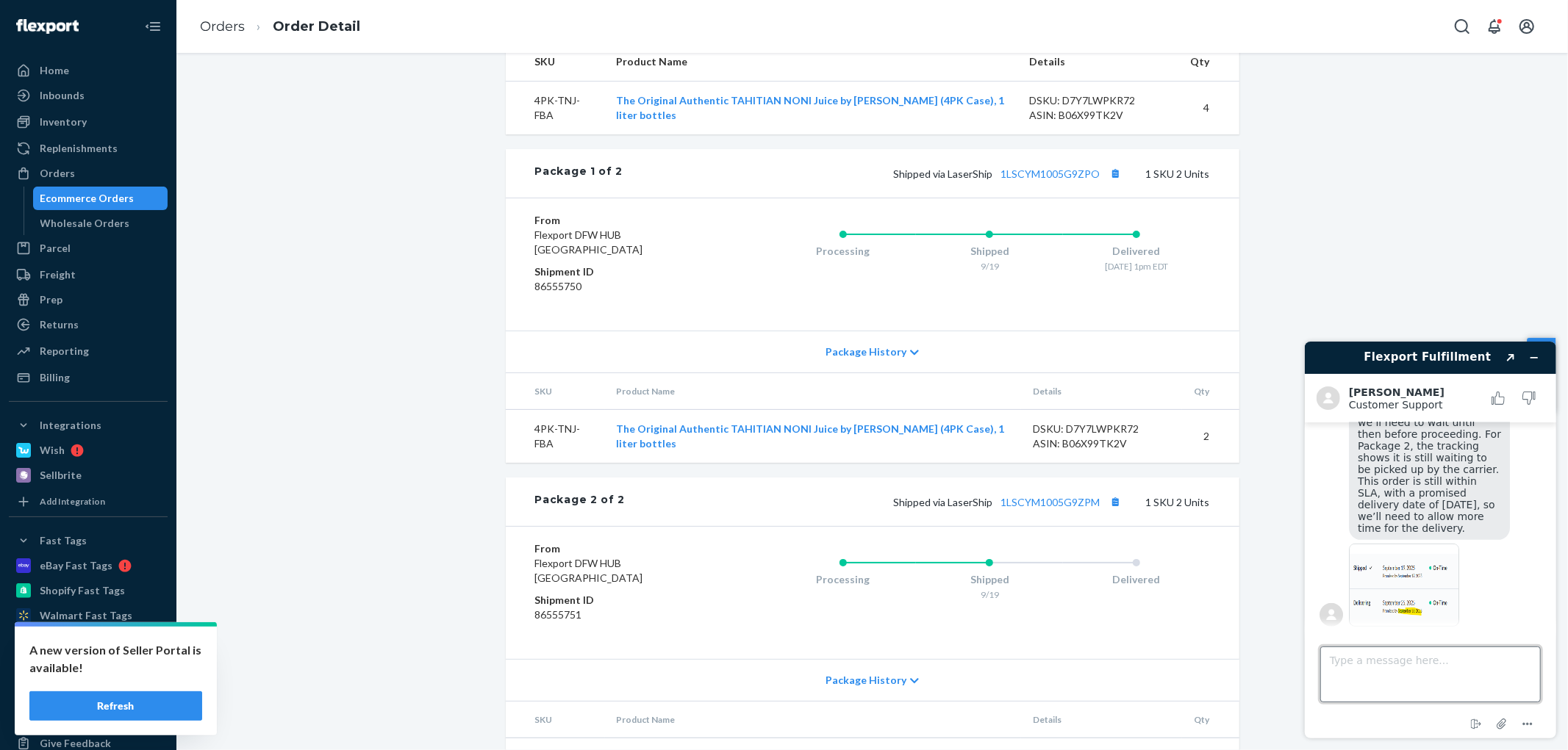
scroll to position [818, 0]
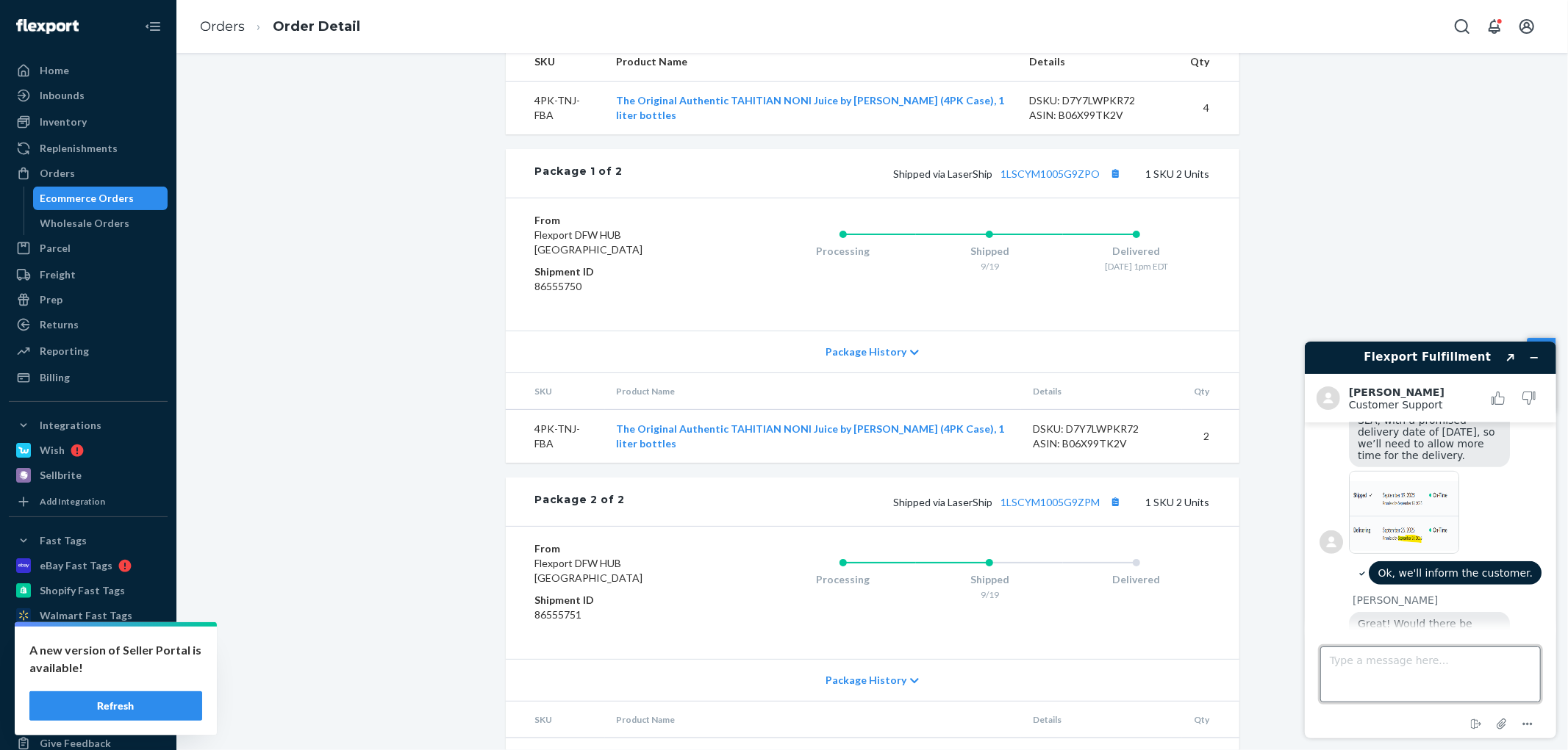
click at [1372, 651] on textarea "Type a message here..." at bounding box center [1429, 673] width 221 height 56
click at [1372, 652] on textarea "Type a message here..." at bounding box center [1429, 673] width 221 height 56
click at [1378, 664] on textarea "Type a message here..." at bounding box center [1429, 673] width 221 height 56
type textarea "That would be all for now."
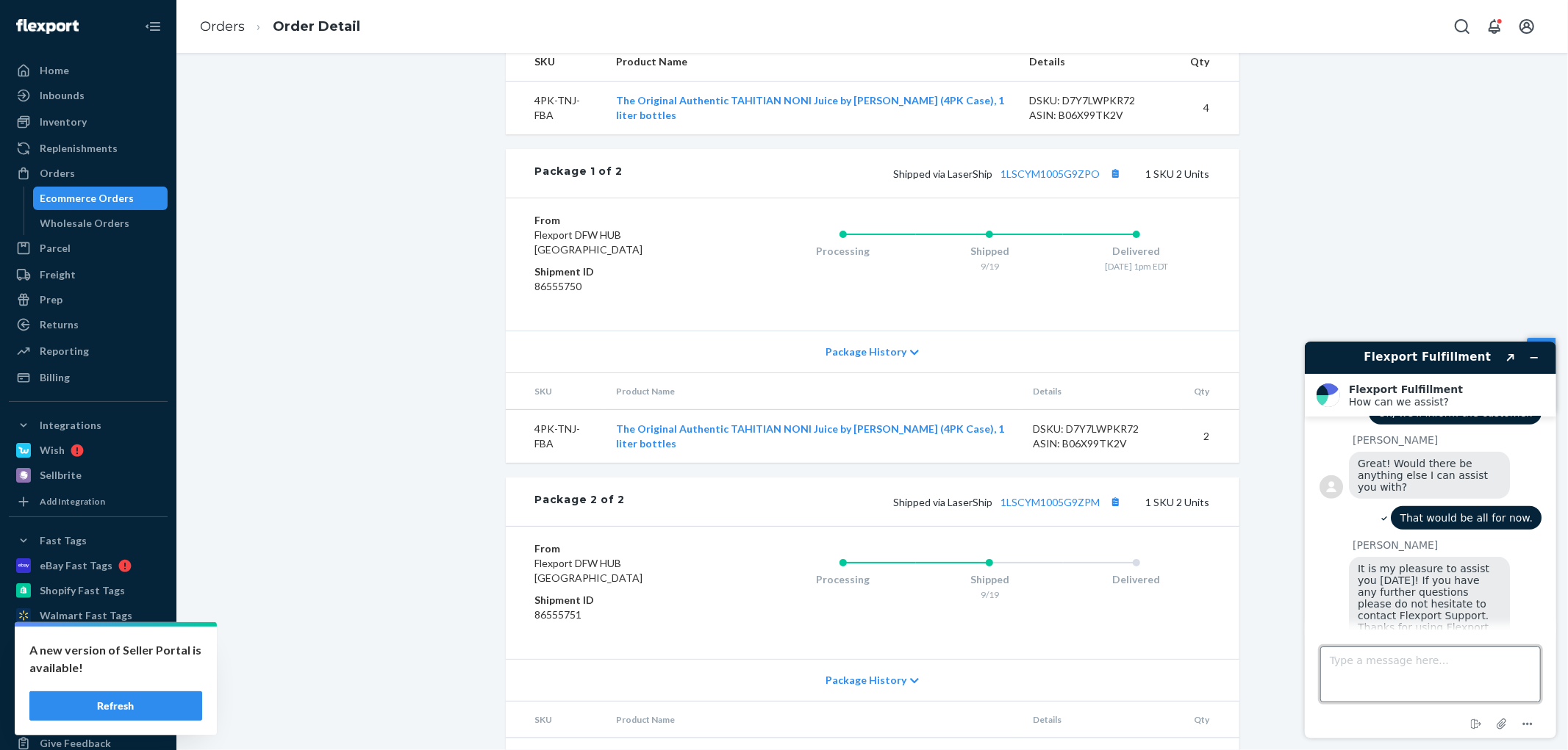
scroll to position [1044, 0]
